Goal: Information Seeking & Learning: Learn about a topic

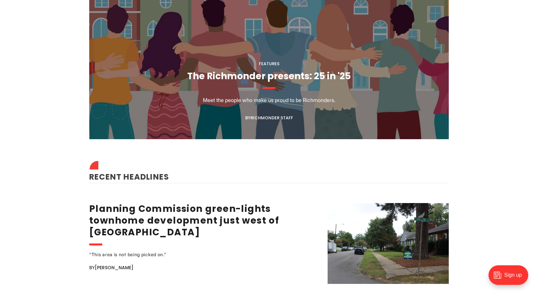
scroll to position [674, 0]
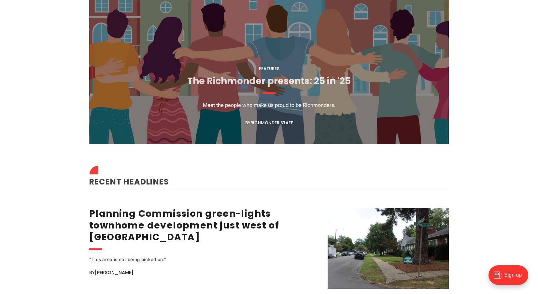
click at [217, 83] on link "The Richmonder presents: 25 in '25" at bounding box center [269, 81] width 164 height 13
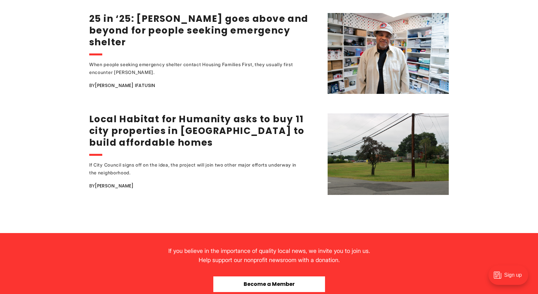
scroll to position [1286, 0]
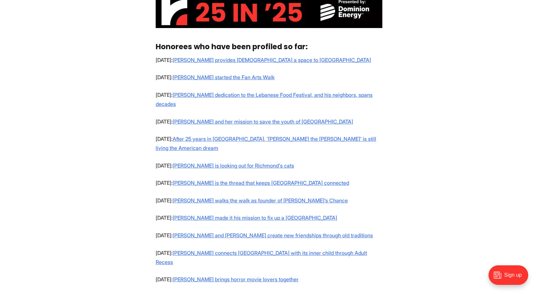
scroll to position [462, 0]
click at [228, 61] on link "Igmara Sanchez Prunier provides Latinos a space to grieve" at bounding box center [272, 59] width 198 height 7
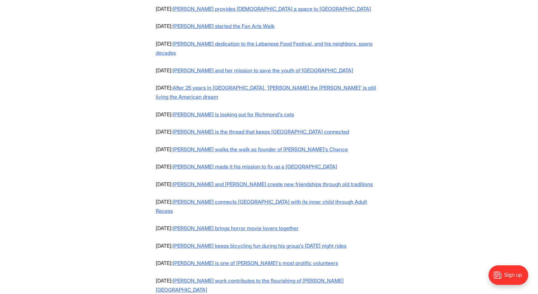
scroll to position [538, 0]
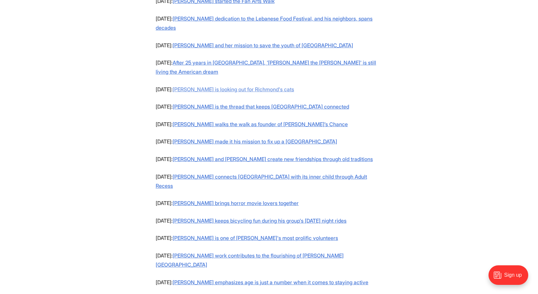
click at [206, 86] on link "Rivka Swenson is looking out for Richmond's cats" at bounding box center [234, 89] width 122 height 7
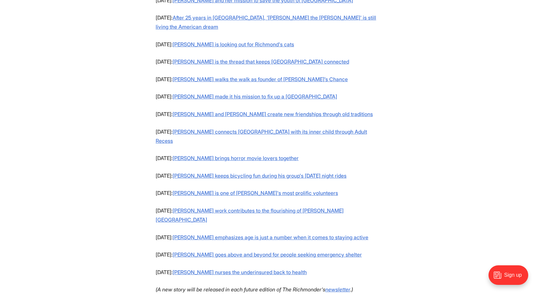
scroll to position [585, 0]
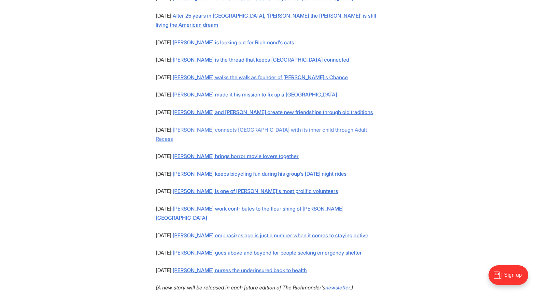
click at [205, 126] on link "Ally Fisher connects Richmond with its inner child through Adult Recess" at bounding box center [262, 134] width 212 height 16
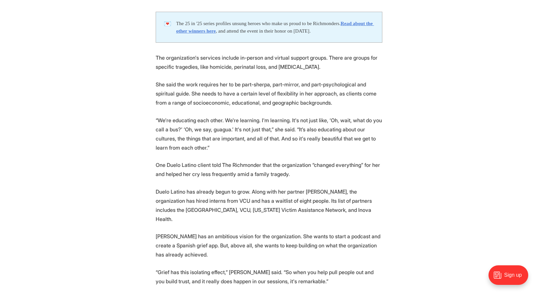
scroll to position [1093, 0]
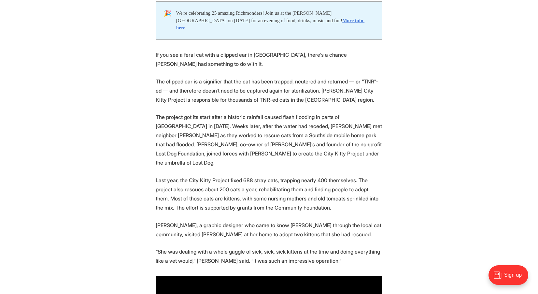
scroll to position [310, 0]
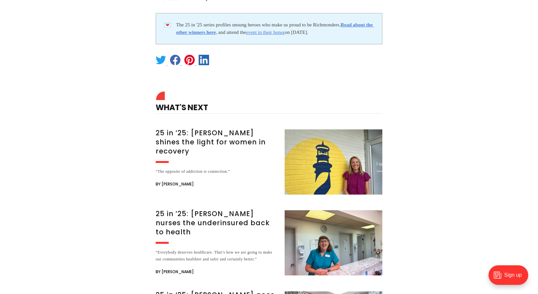
scroll to position [1340, 0]
